Goal: Task Accomplishment & Management: Manage account settings

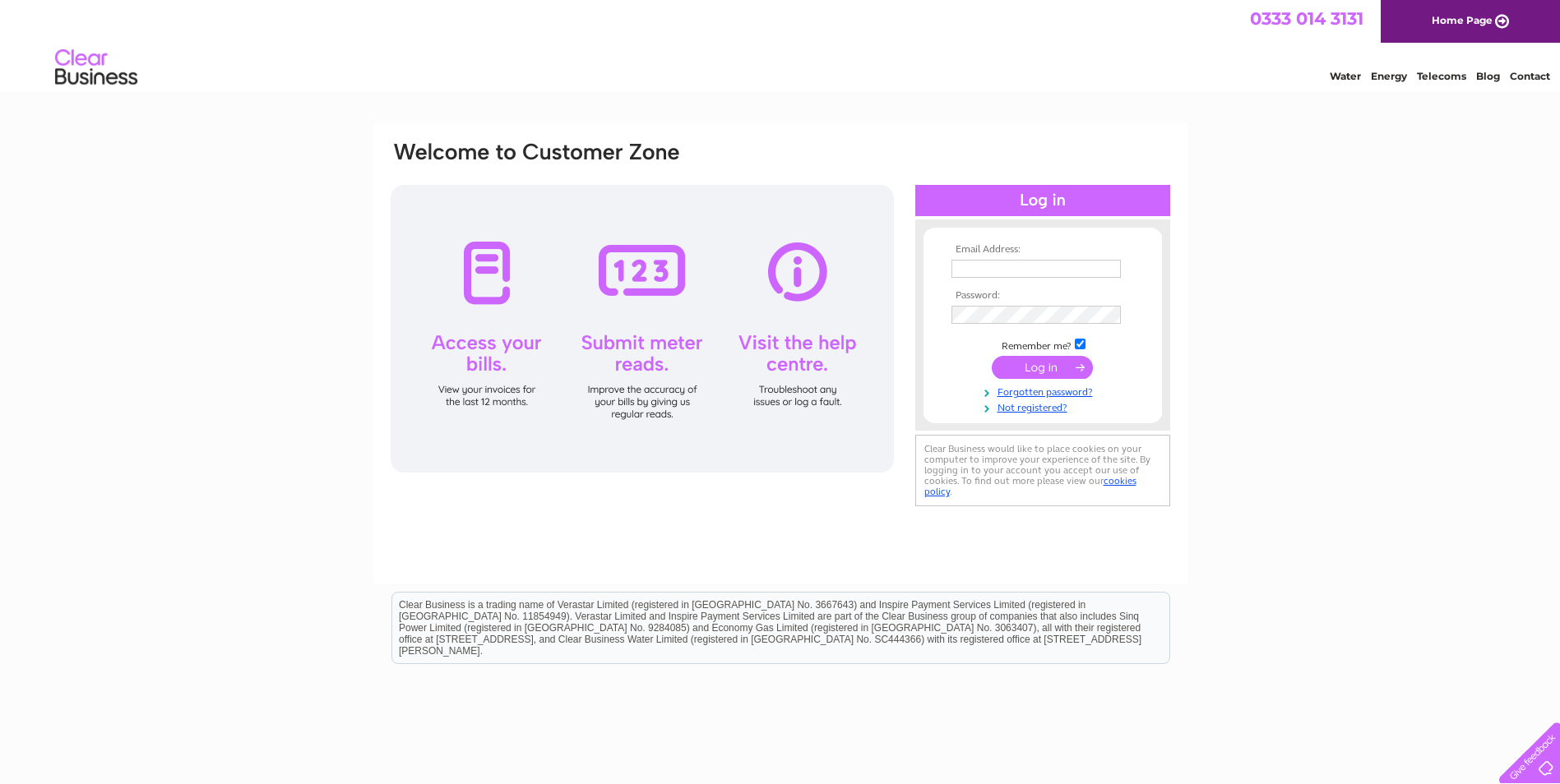
type input "[EMAIL_ADDRESS][DOMAIN_NAME]"
click at [1044, 365] on input "submit" at bounding box center [1042, 367] width 101 height 23
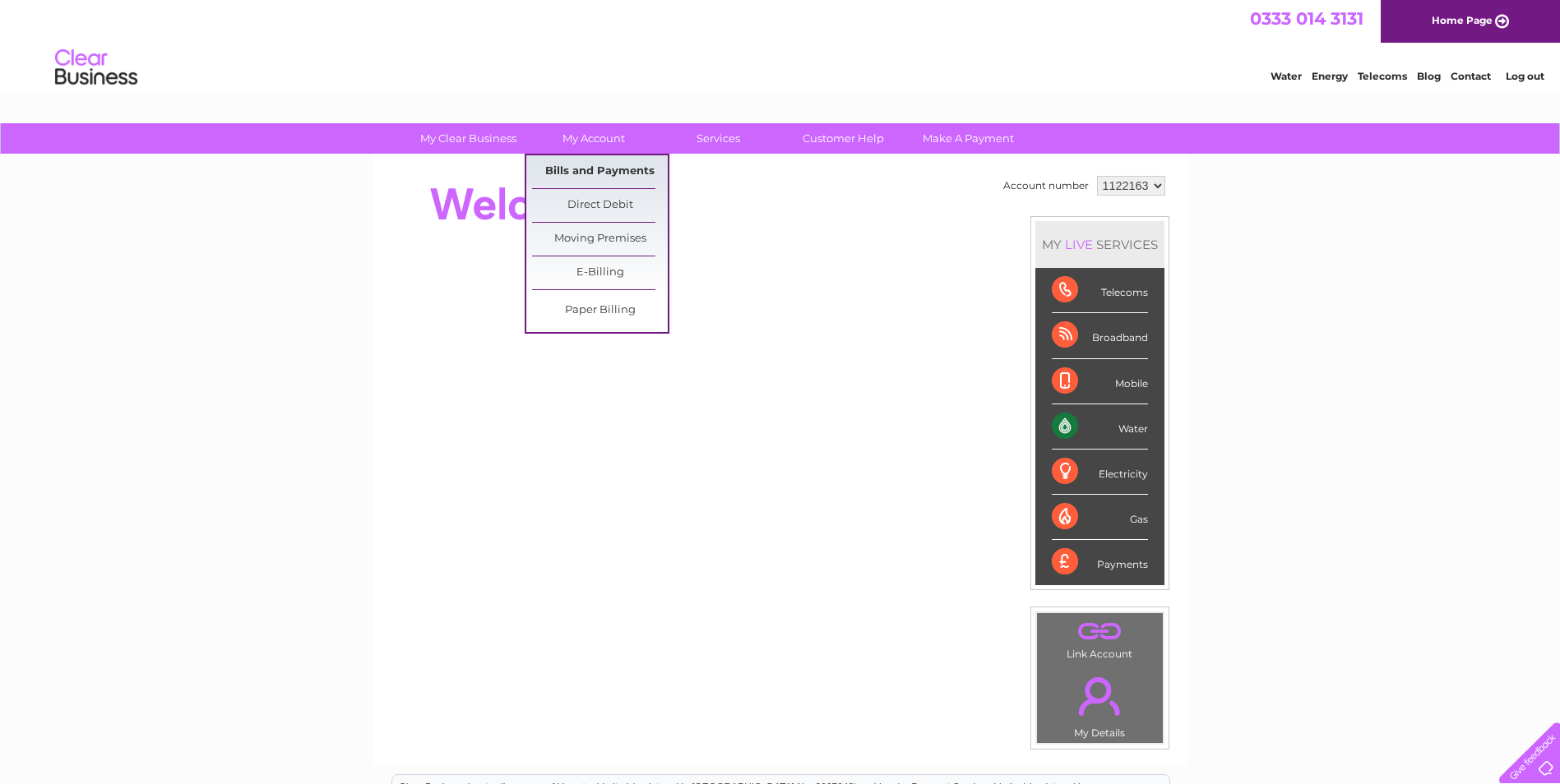
click at [619, 175] on link "Bills and Payments" at bounding box center [599, 171] width 136 height 33
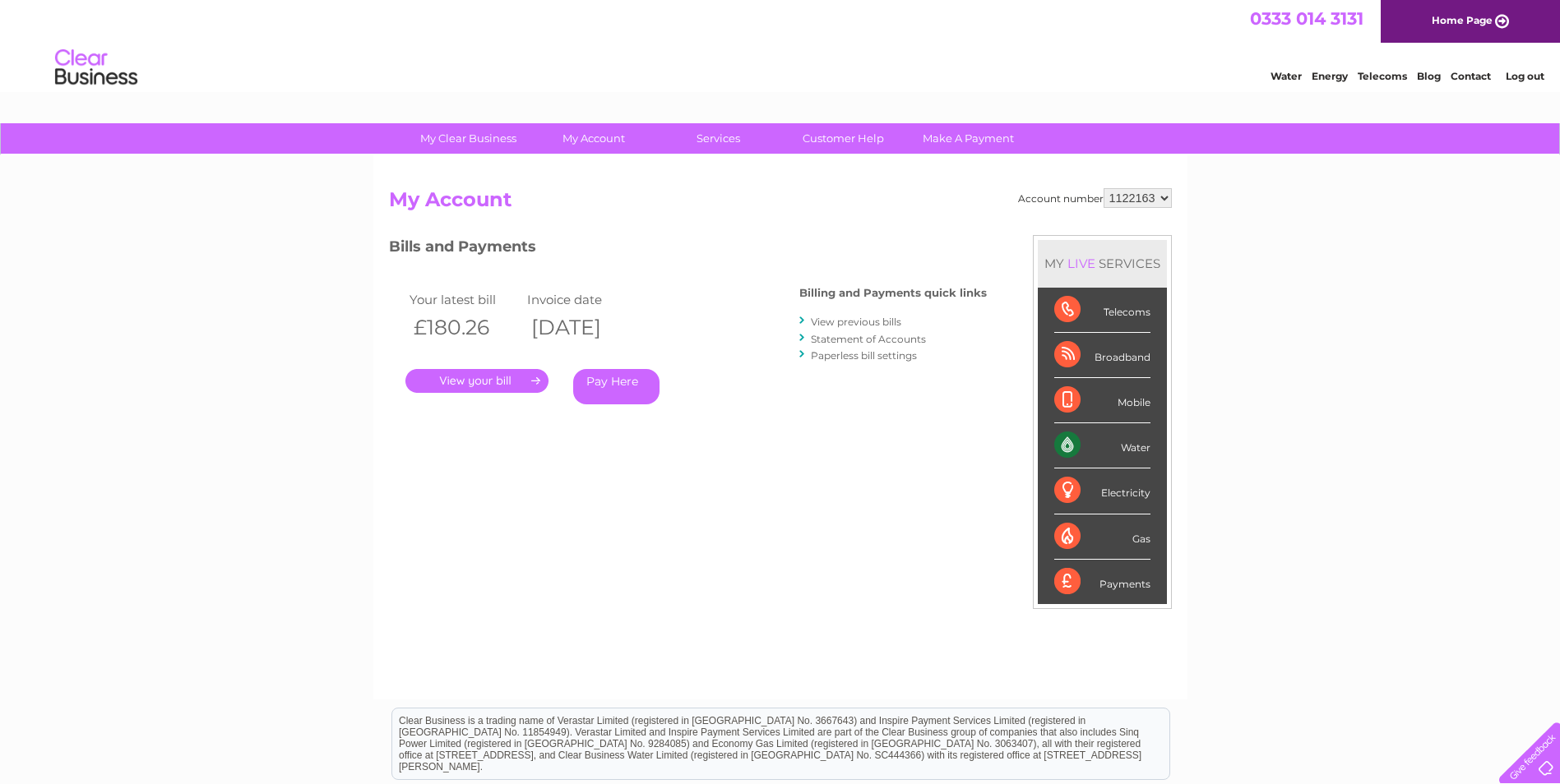
click at [470, 380] on link "." at bounding box center [477, 381] width 143 height 24
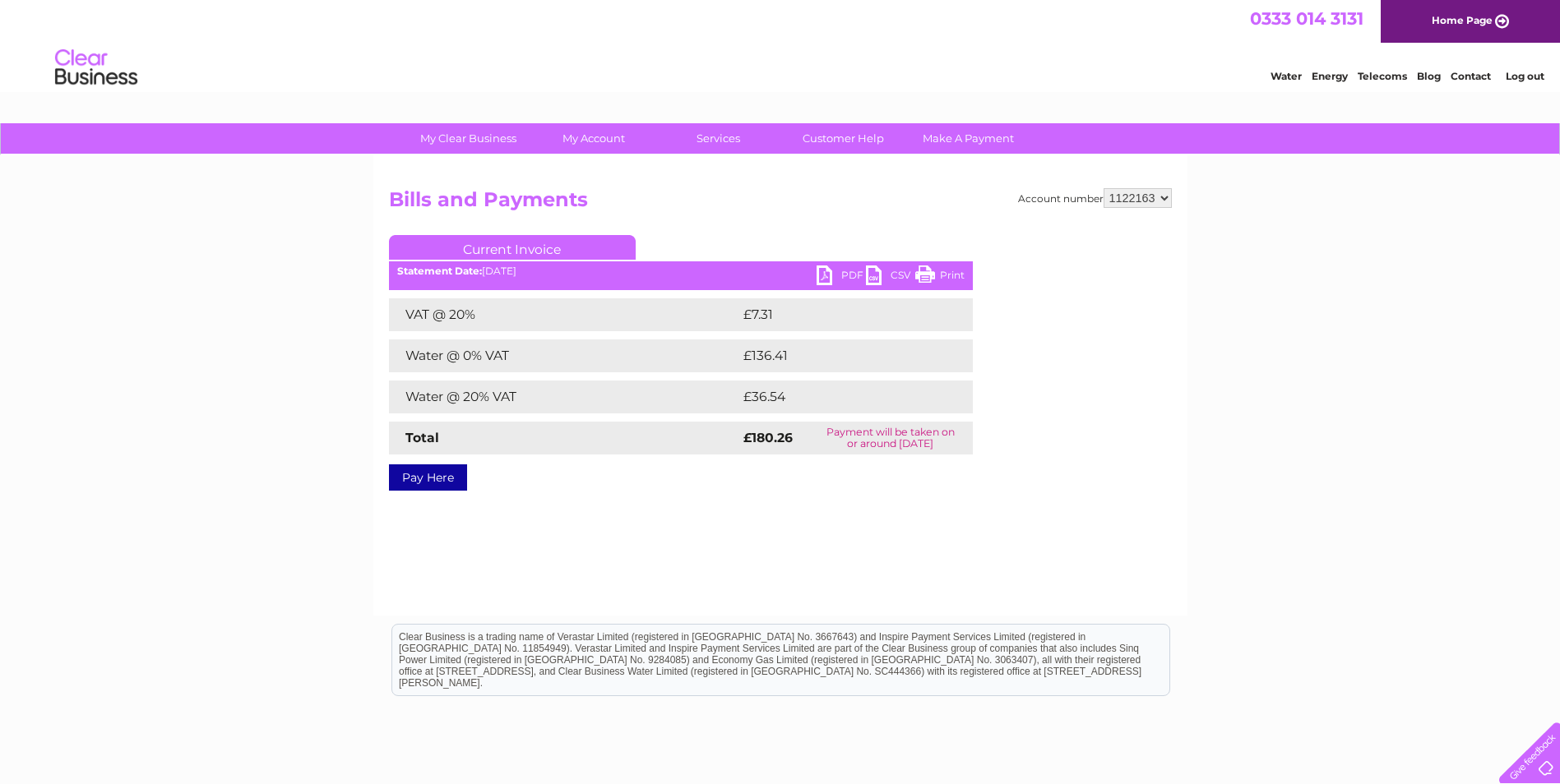
click at [845, 272] on link "PDF" at bounding box center [841, 278] width 49 height 24
